Goal: Navigation & Orientation: Find specific page/section

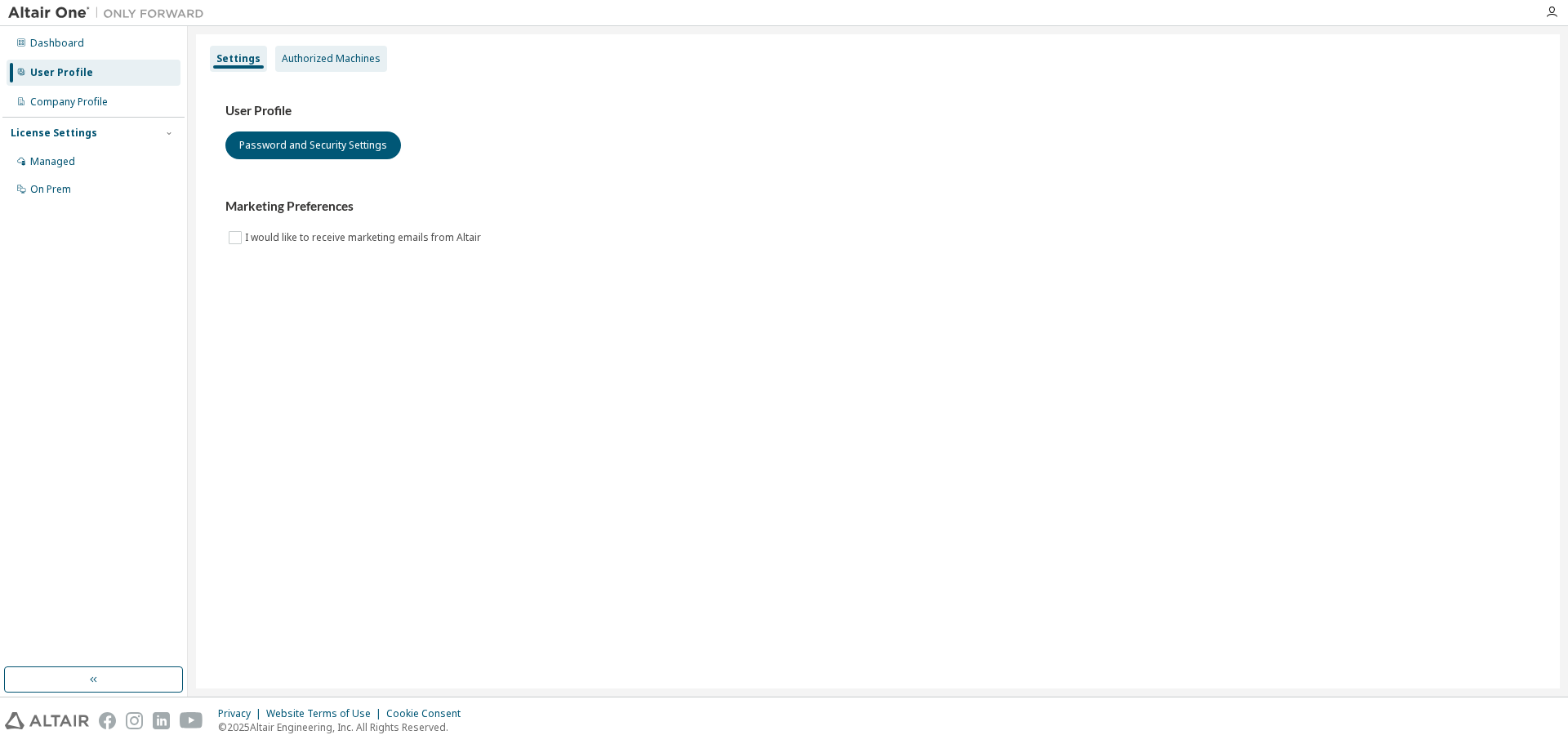
click at [330, 66] on div "Authorized Machines" at bounding box center [332, 59] width 112 height 26
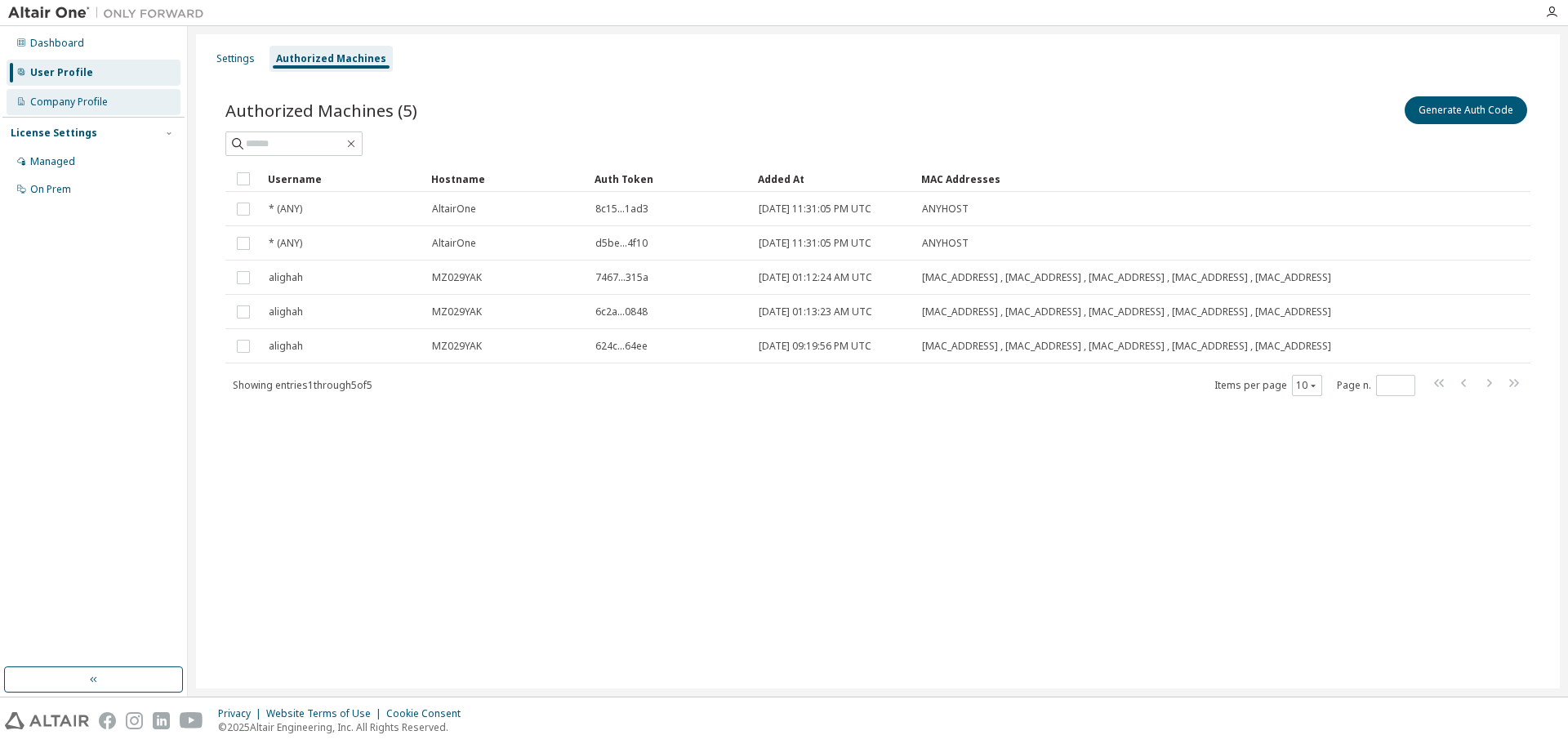
click at [88, 99] on div "Company Profile" at bounding box center [68, 102] width 78 height 13
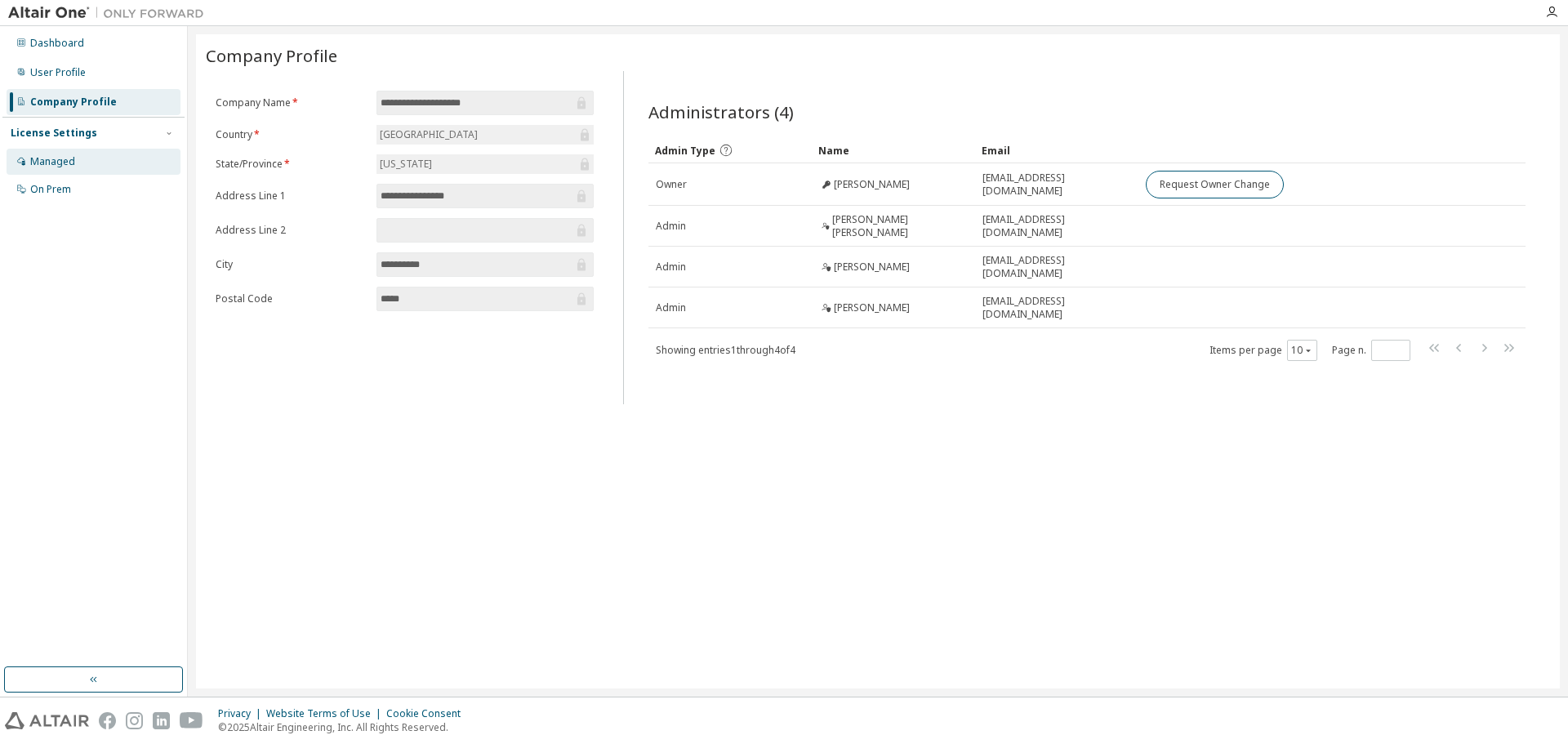
click at [93, 160] on div "Managed" at bounding box center [93, 162] width 174 height 26
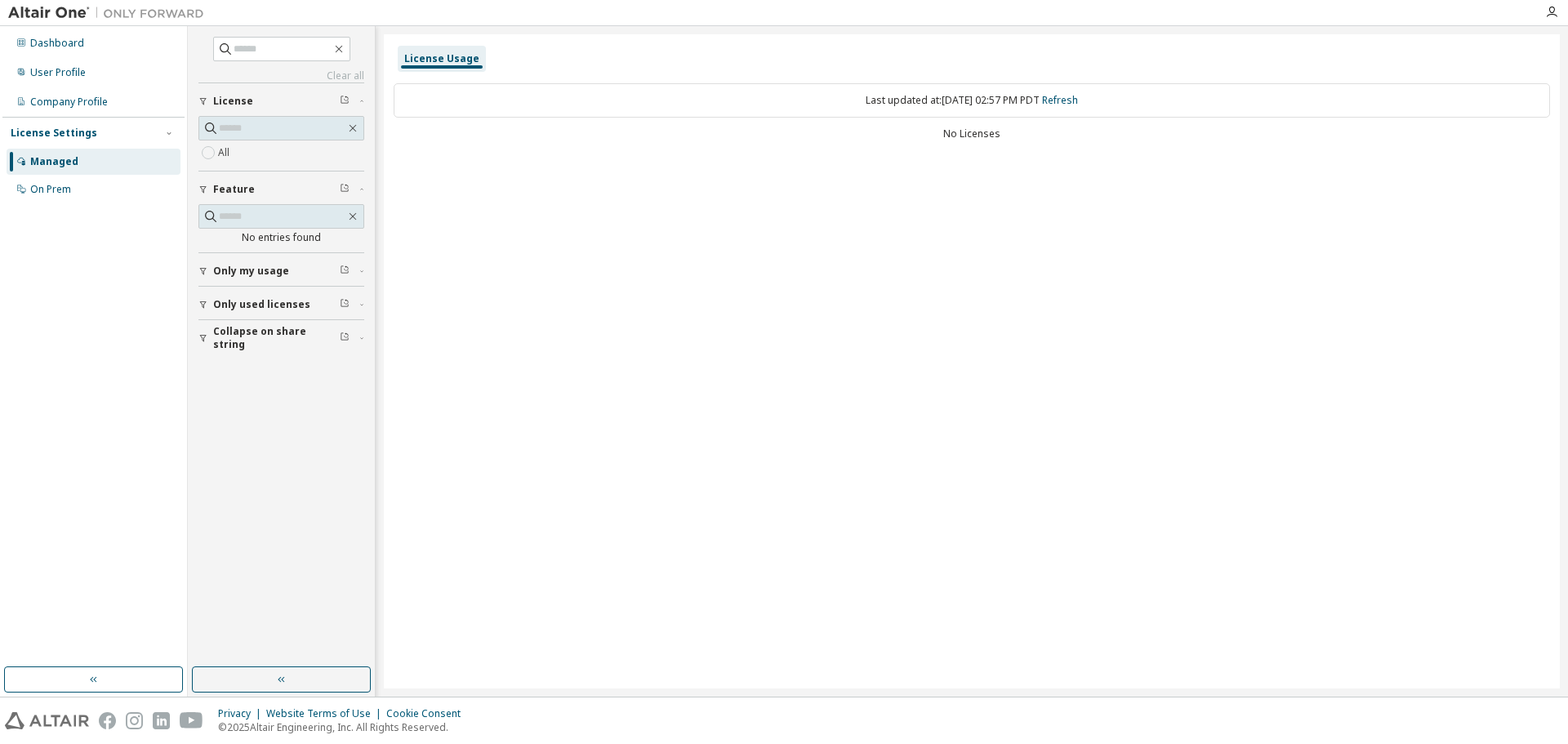
click at [252, 266] on span "Only my usage" at bounding box center [250, 271] width 76 height 13
click at [55, 192] on div "On Prem" at bounding box center [50, 190] width 41 height 13
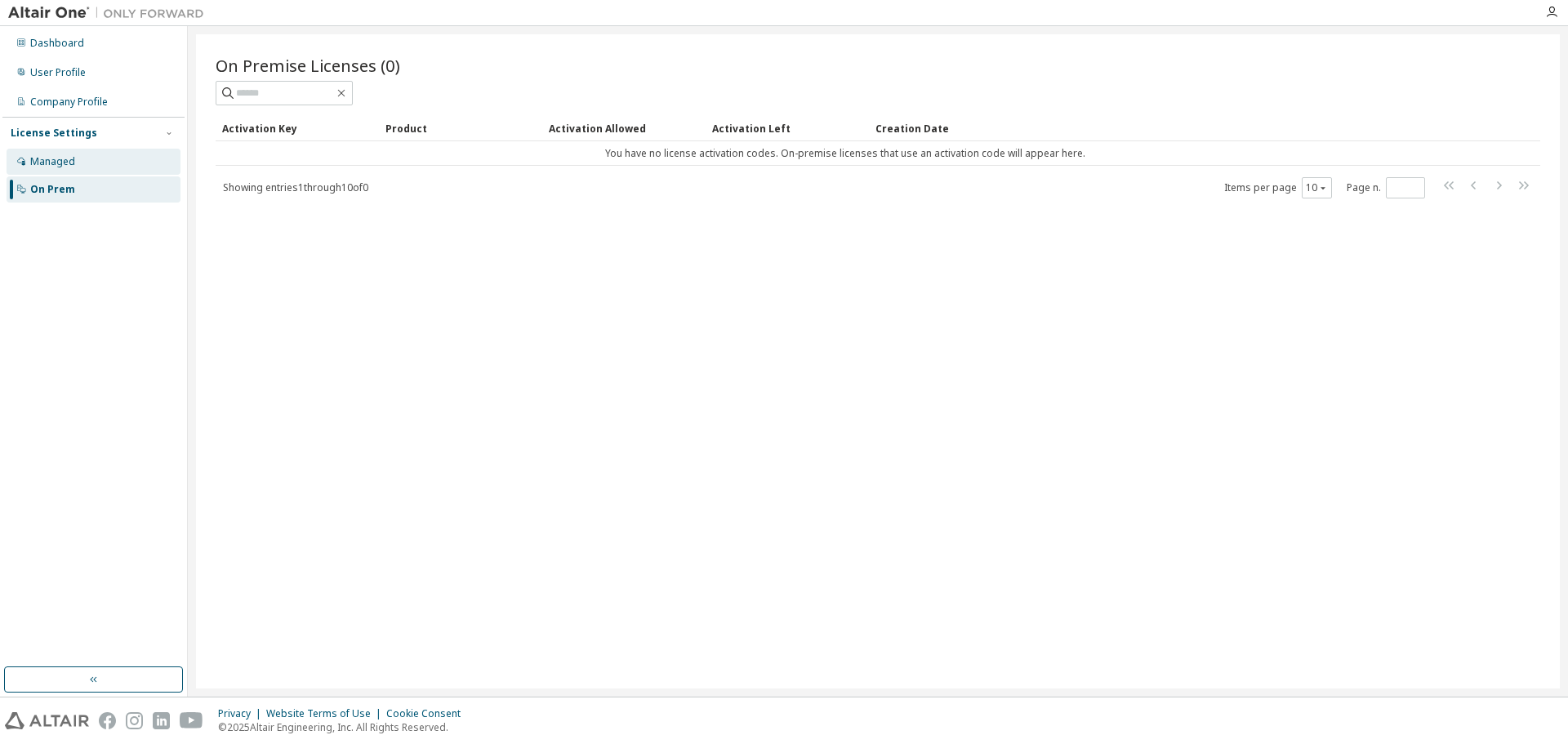
click at [64, 158] on div "Managed" at bounding box center [52, 162] width 45 height 13
